Goal: Task Accomplishment & Management: Use online tool/utility

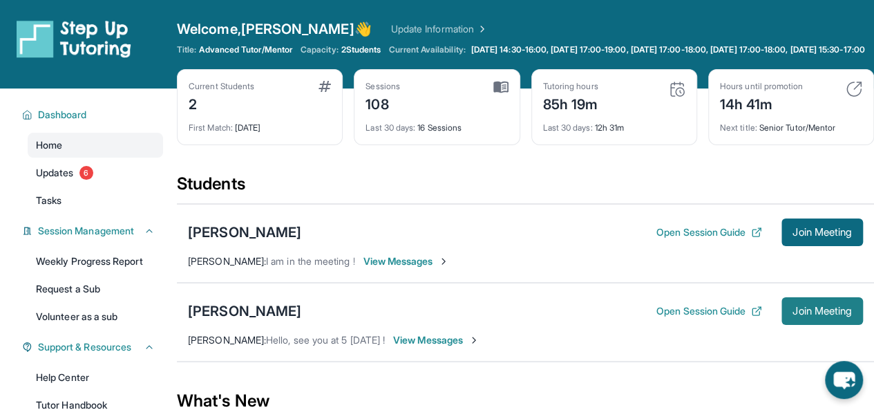
click at [823, 315] on span "Join Meeting" at bounding box center [822, 311] width 59 height 8
